Goal: Task Accomplishment & Management: Use online tool/utility

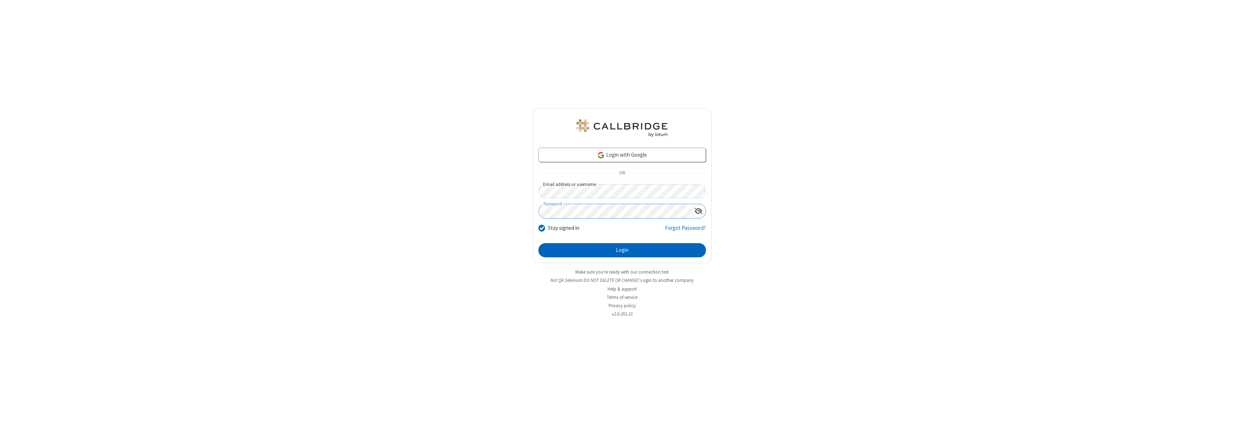
click at [622, 250] on button "Login" at bounding box center [621, 250] width 167 height 14
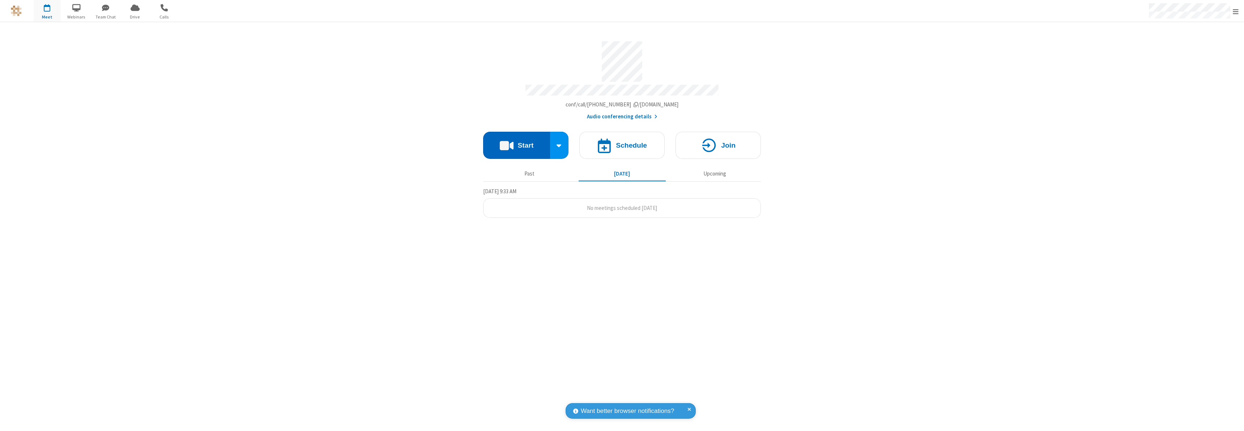
click at [516, 142] on button "Start" at bounding box center [516, 145] width 67 height 27
